Goal: Task Accomplishment & Management: Complete application form

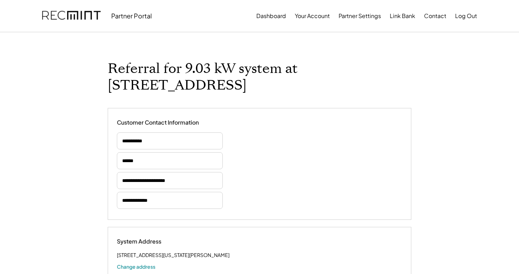
select select "*********"
click at [273, 16] on button "Dashboard" at bounding box center [272, 16] width 30 height 14
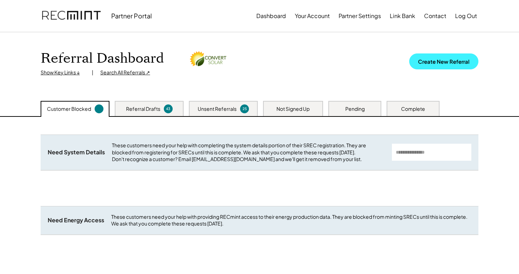
click at [454, 59] on button "Create New Referral" at bounding box center [444, 61] width 69 height 16
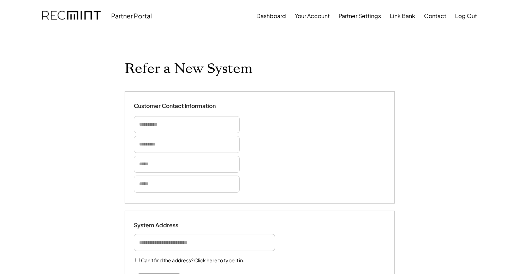
select select "**********"
